Goal: Check status: Check status

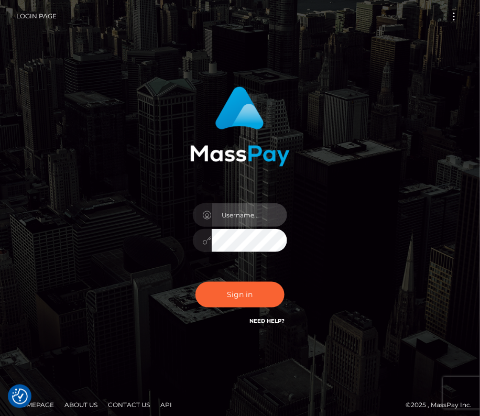
click at [239, 214] on input "text" at bounding box center [249, 215] width 75 height 24
type input "kateo"
click at [232, 217] on input "text" at bounding box center [249, 215] width 75 height 24
type input "kateo"
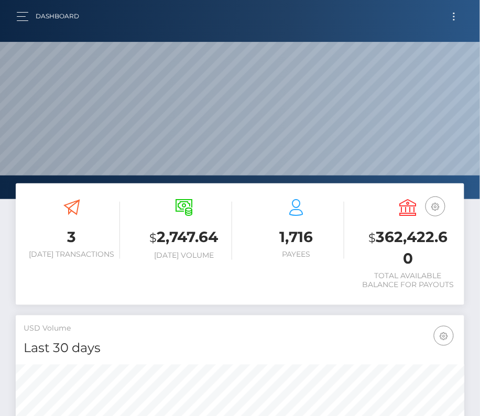
scroll to position [185, 216]
click at [452, 13] on button "Toggle navigation" at bounding box center [453, 16] width 19 height 14
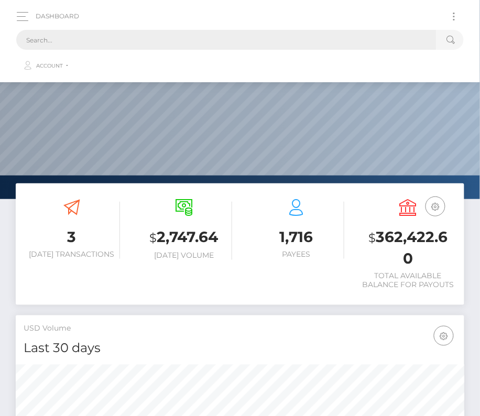
click at [142, 48] on input "text" at bounding box center [226, 40] width 420 height 20
paste input "3128598"
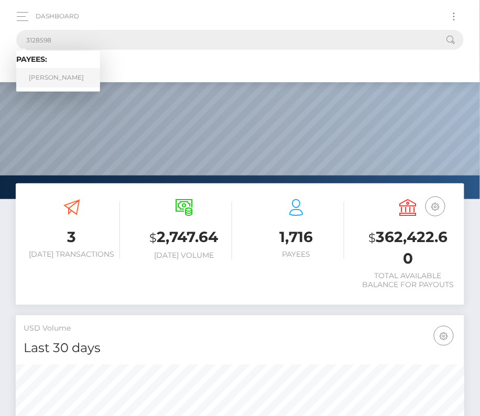
type input "3128598"
click at [58, 82] on link "Yalini Vasuthevan" at bounding box center [58, 77] width 84 height 19
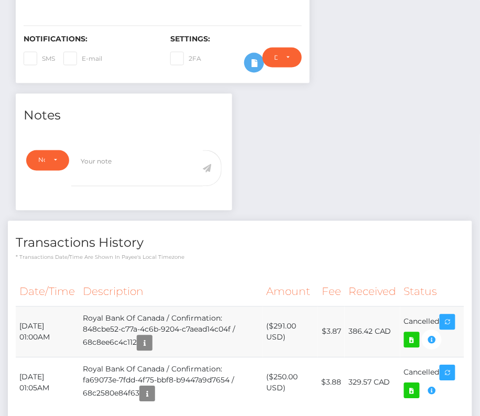
scroll to position [335, 0]
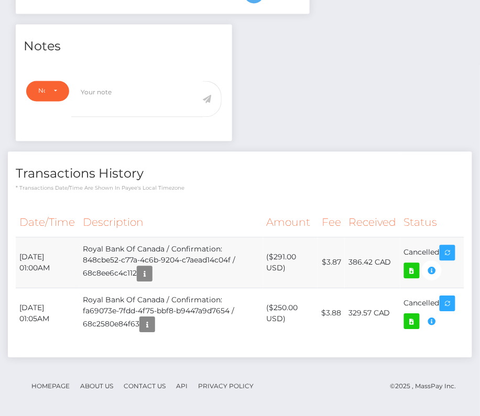
drag, startPoint x: 18, startPoint y: 247, endPoint x: 440, endPoint y: 249, distance: 421.5
click at [440, 249] on tr "September 16, 2025 01:00AM Royal Bank Of Canada / Confirmation: 848cbe52-c77a-4…" at bounding box center [240, 262] width 448 height 51
copy tr "September 16, 2025 01:00AM Royal Bank Of Canada / Confirmation: 848cbe52-c77a-4…"
click at [148, 262] on td "Royal Bank Of Canada / Confirmation: 848cbe52-c77a-4c6b-9204-c7aead14c04f / 68c…" at bounding box center [171, 262] width 184 height 51
click at [151, 268] on icon "button" at bounding box center [144, 274] width 13 height 13
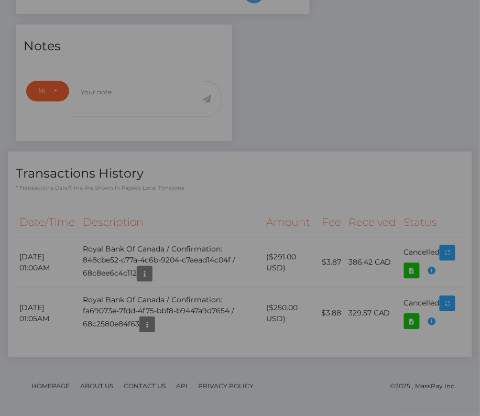
scroll to position [0, 0]
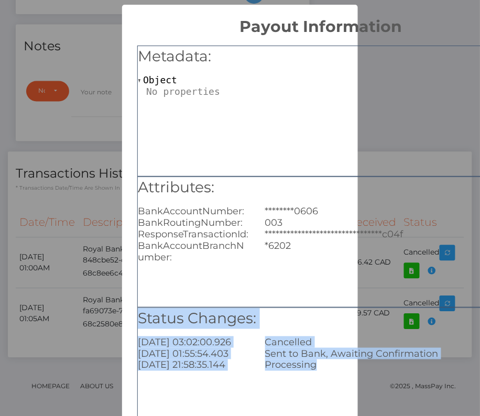
drag, startPoint x: 140, startPoint y: 316, endPoint x: 326, endPoint y: 384, distance: 197.9
click at [326, 384] on div "Status Changes: 2025-09-16 03:02:00.926 Cancelled 2025-09-16 01:55:54.403 Sent …" at bounding box center [320, 372] width 367 height 131
copy div "Status Changes: 2025-09-16 03:02:00.926 Cancelled 2025-09-16 01:55:54.403 Sent …"
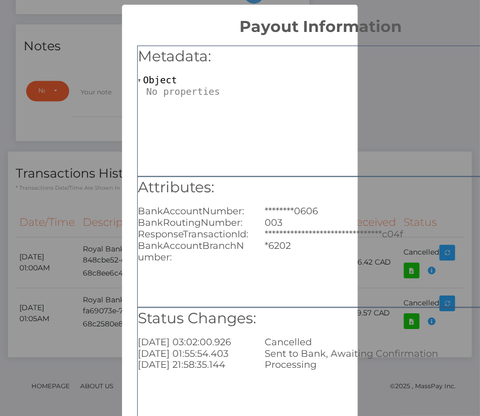
click at [394, 285] on div "**********" at bounding box center [320, 241] width 367 height 131
click at [392, 273] on div "**********" at bounding box center [320, 241] width 367 height 131
click at [422, 304] on div "**********" at bounding box center [320, 241] width 367 height 131
click at [378, 42] on div "**********" at bounding box center [320, 238] width 397 height 405
click at [367, 149] on div "Metadata: Object" at bounding box center [320, 111] width 367 height 131
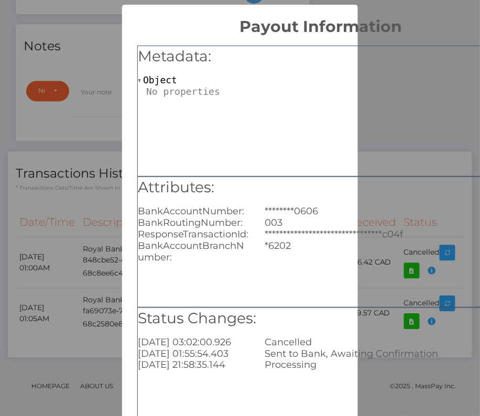
click at [63, 175] on div "**********" at bounding box center [240, 208] width 480 height 416
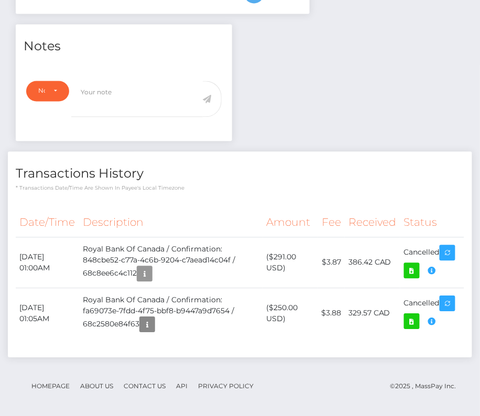
click at [64, 178] on h4 "Transactions History" at bounding box center [240, 174] width 448 height 18
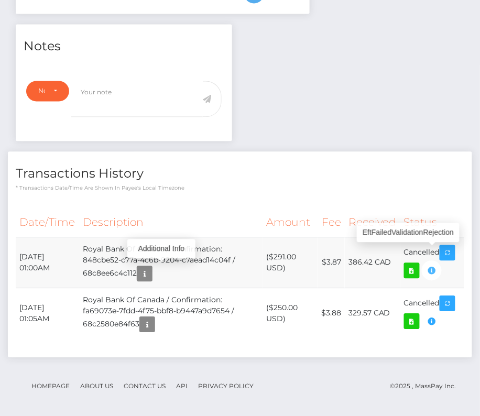
click at [436, 268] on icon "button" at bounding box center [431, 270] width 13 height 13
click at [151, 268] on icon "button" at bounding box center [144, 274] width 13 height 13
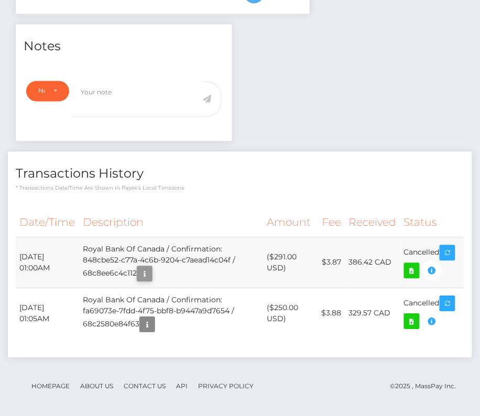
scroll to position [126, 139]
click at [151, 275] on icon "button" at bounding box center [144, 274] width 13 height 13
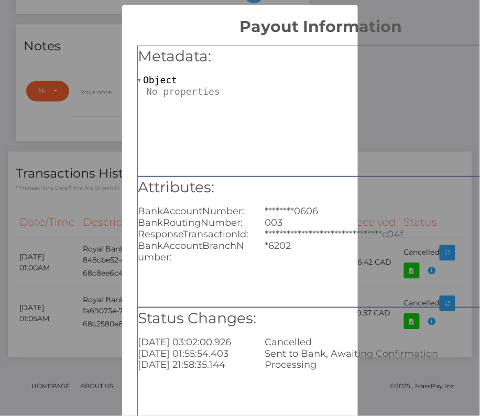
scroll to position [0, 0]
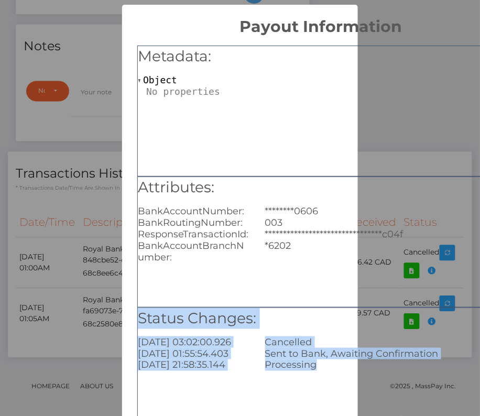
drag, startPoint x: 138, startPoint y: 318, endPoint x: 295, endPoint y: 373, distance: 166.7
click at [295, 373] on div "Status Changes: 2025-09-16 03:02:00.926 Cancelled 2025-09-16 01:55:54.403 Sent …" at bounding box center [320, 372] width 367 height 131
copy div "Status Changes: 2025-09-16 03:02:00.926 Cancelled 2025-09-16 01:55:54.403 Sent …"
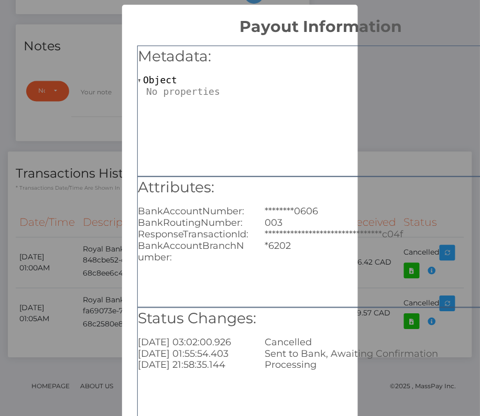
click at [79, 64] on div "**********" at bounding box center [240, 208] width 480 height 416
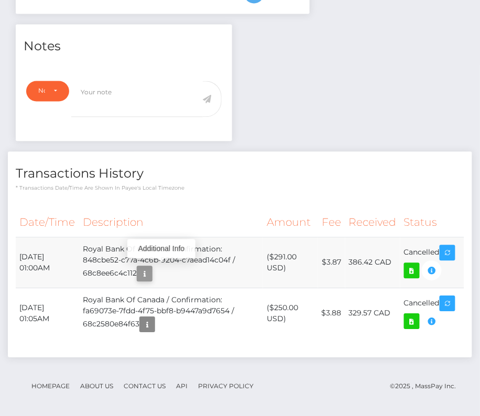
click at [151, 270] on icon "button" at bounding box center [144, 274] width 13 height 13
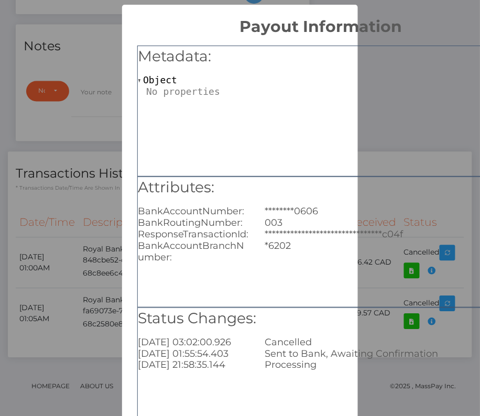
click at [83, 231] on div "**********" at bounding box center [240, 208] width 480 height 416
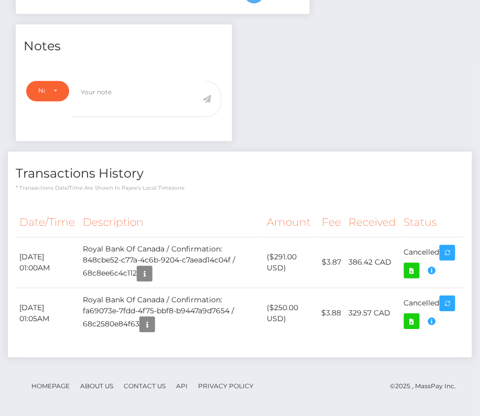
click at [201, 180] on div "Transactions History * Transactions date/time are shown in payee's local timezo…" at bounding box center [240, 172] width 464 height 40
